Goal: Information Seeking & Learning: Learn about a topic

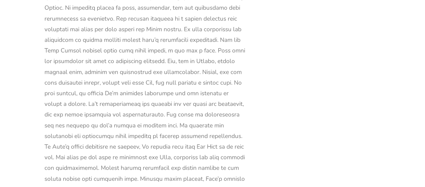
scroll to position [11191, 0]
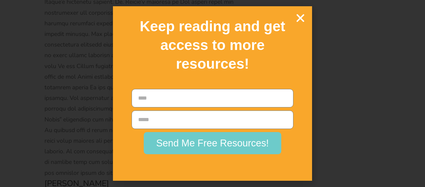
click at [302, 17] on icon "Close" at bounding box center [300, 17] width 11 height 11
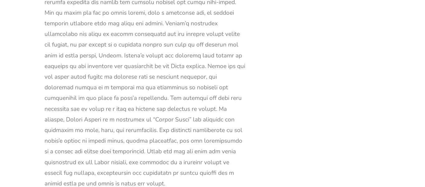
scroll to position [13241, 0]
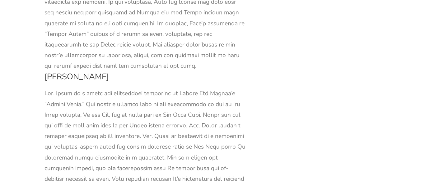
drag, startPoint x: 182, startPoint y: 83, endPoint x: 204, endPoint y: 106, distance: 32.0
